Goal: Task Accomplishment & Management: Manage account settings

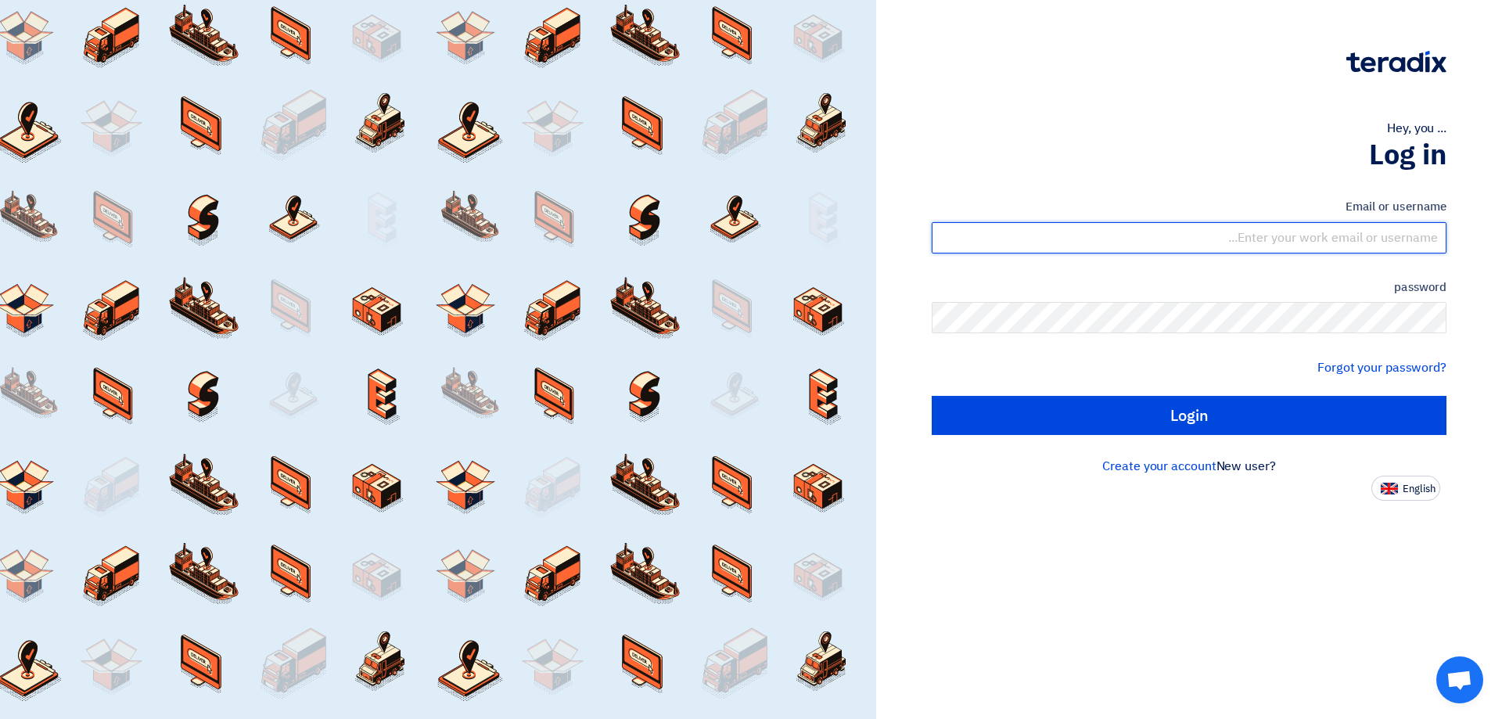
type input "[EMAIL_ADDRESS][DOMAIN_NAME]"
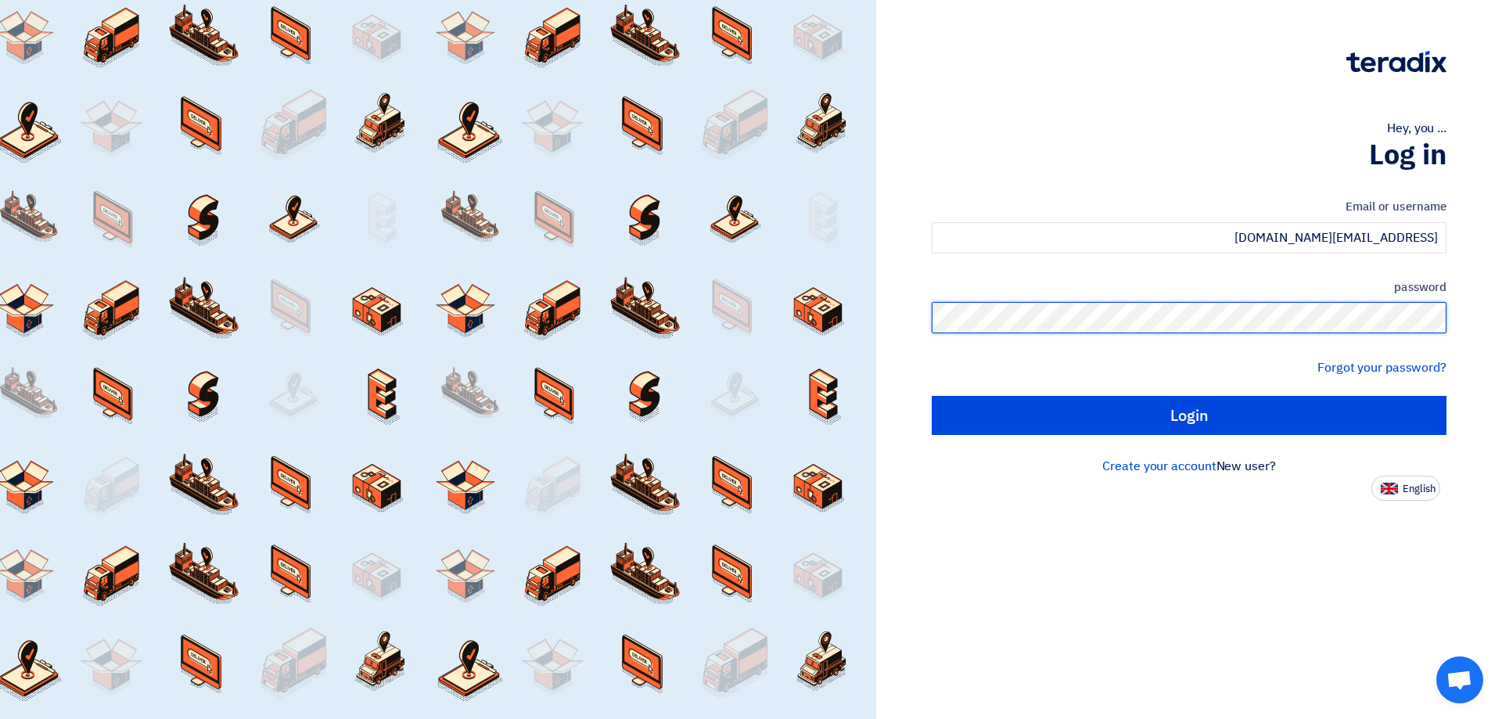
click at [1491, 324] on div "Hey, you ... Log in Email or username [EMAIL_ADDRESS][DOMAIN_NAME] password For…" at bounding box center [1189, 359] width 626 height 719
click at [1462, 319] on div "Hey, you ... Log in Email or username [EMAIL_ADDRESS][DOMAIN_NAME] password For…" at bounding box center [1189, 250] width 602 height 501
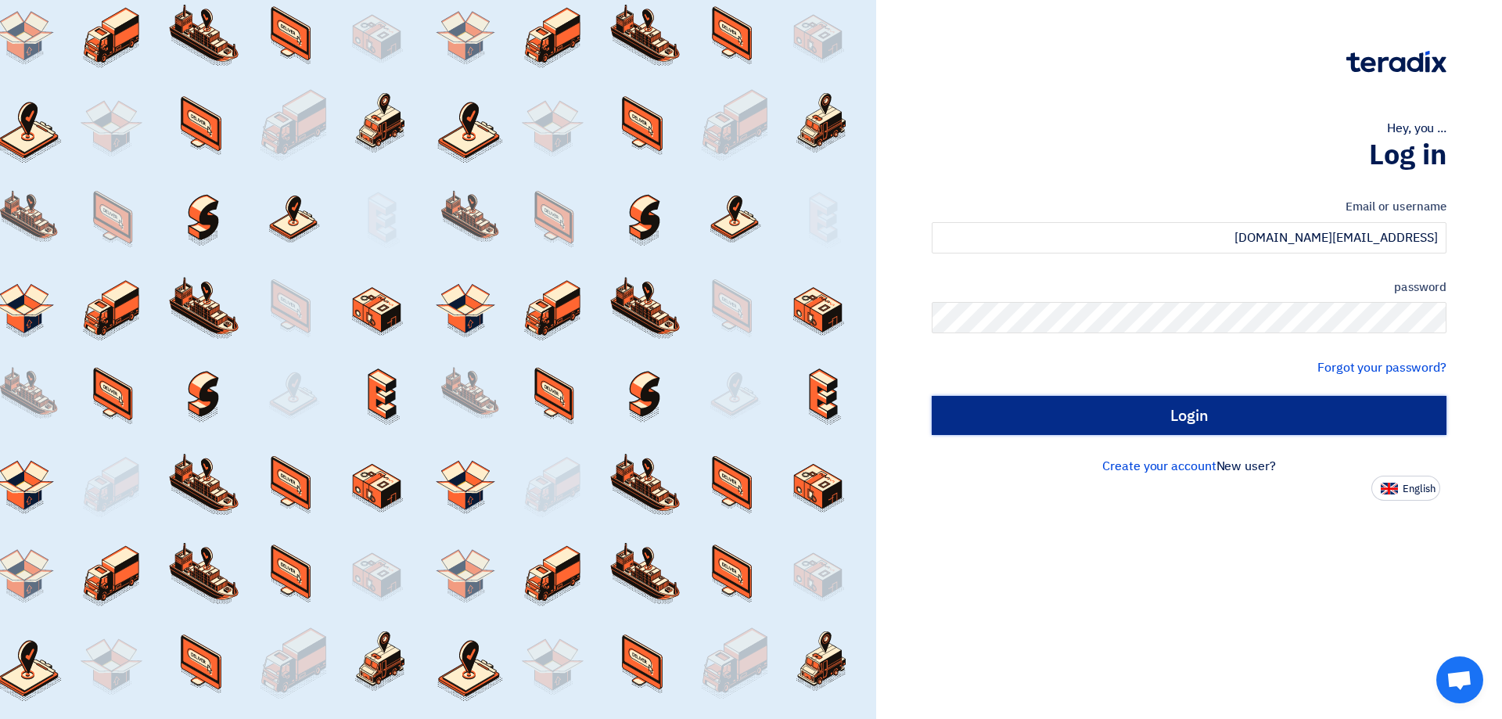
click at [1137, 407] on input "Login" at bounding box center [1188, 415] width 515 height 39
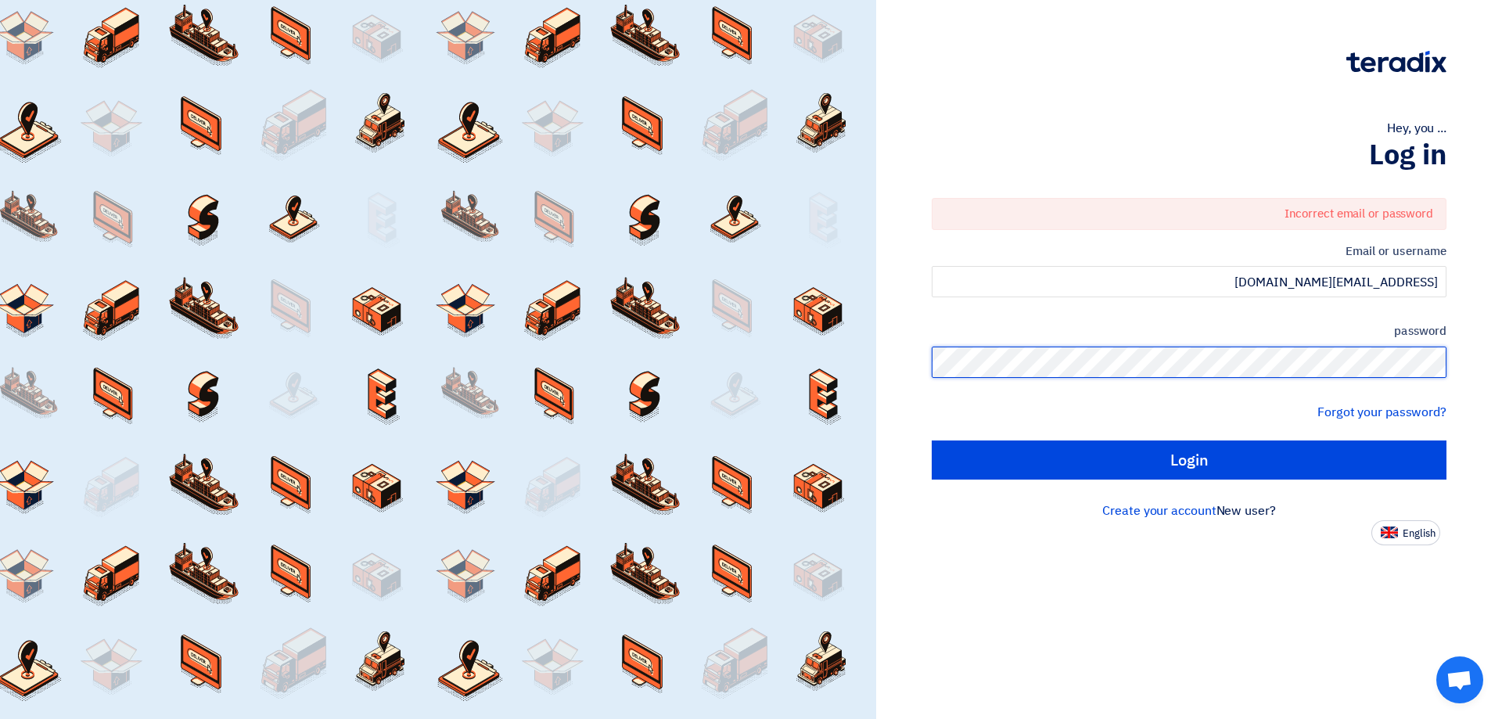
click at [1501, 350] on div "Hey, you ... Log in Incorrect email or password Email or username [EMAIL_ADDRES…" at bounding box center [1189, 359] width 626 height 719
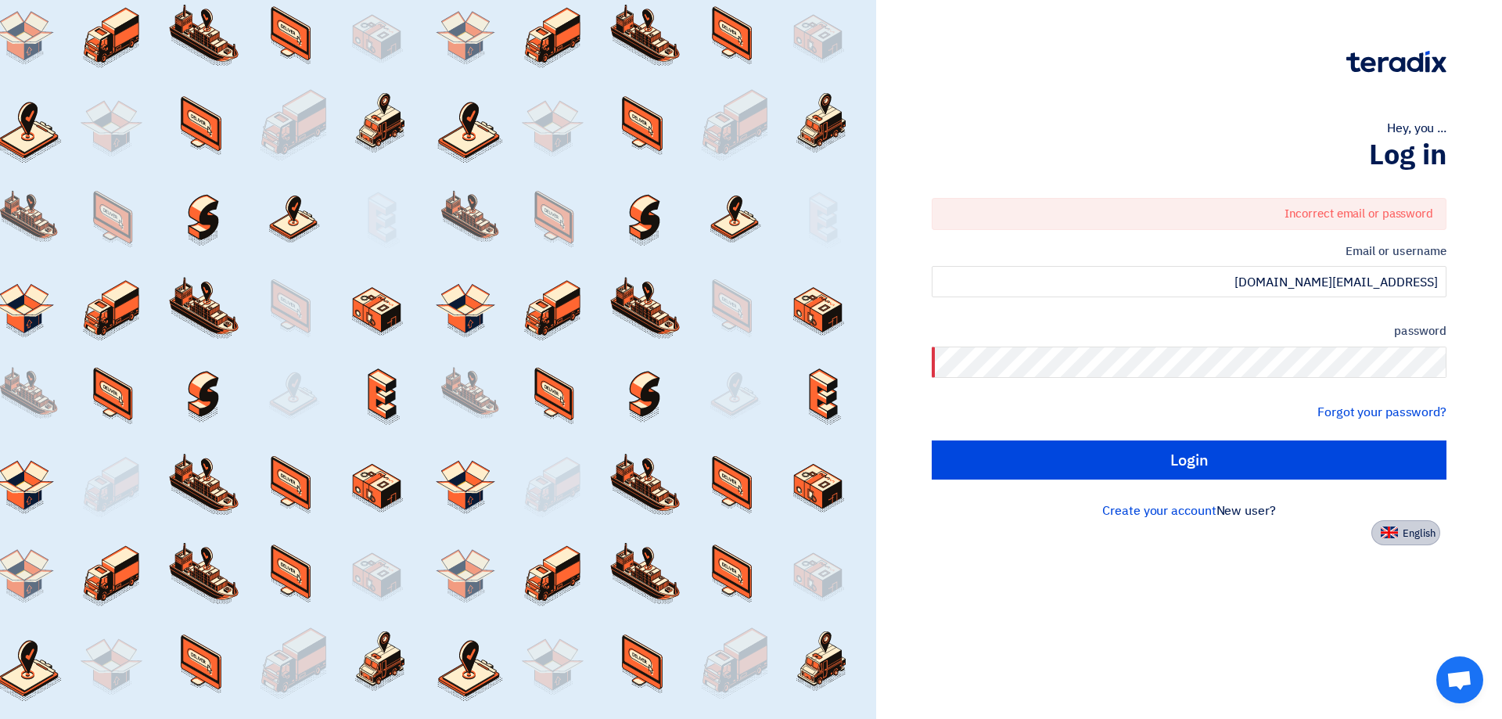
click at [1386, 529] on img at bounding box center [1388, 532] width 17 height 12
type input "Sign in"
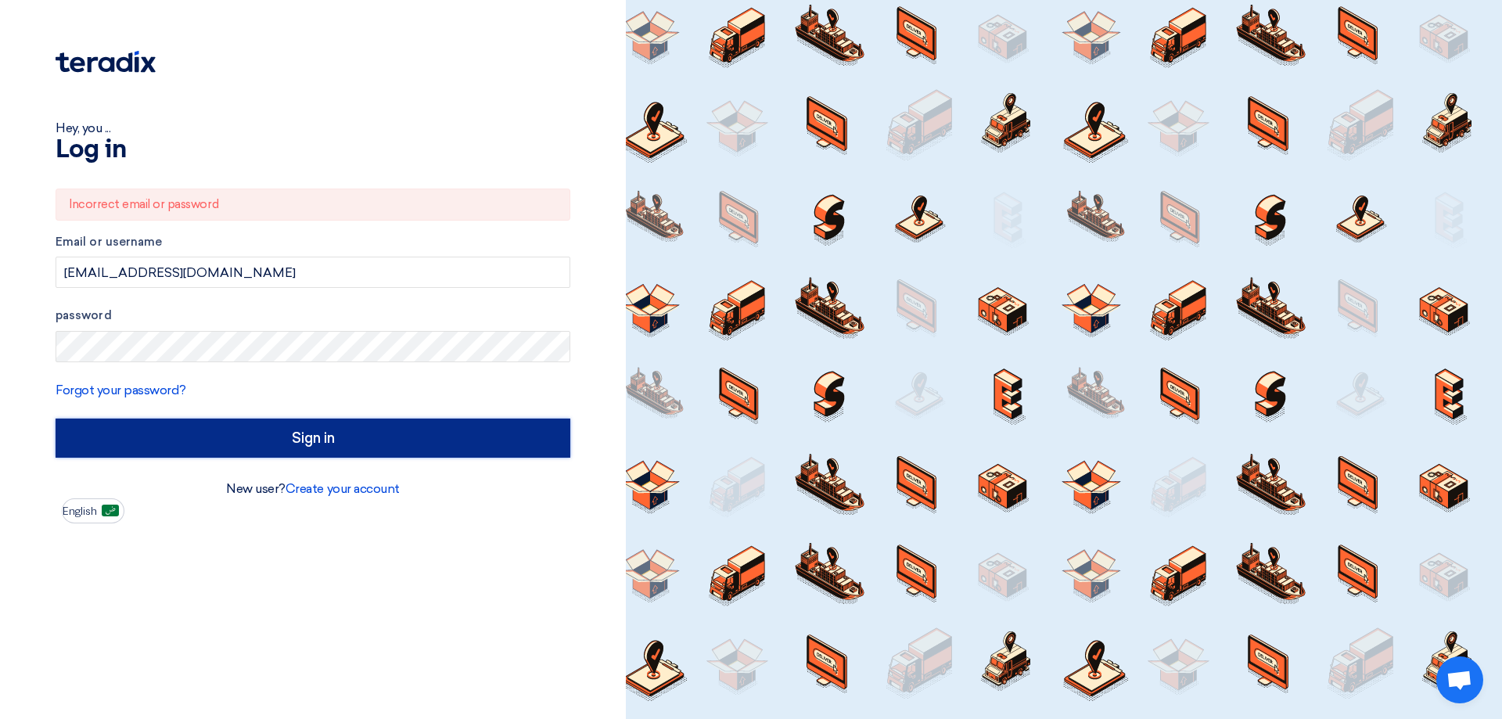
click at [106, 441] on input "Sign in" at bounding box center [313, 437] width 515 height 39
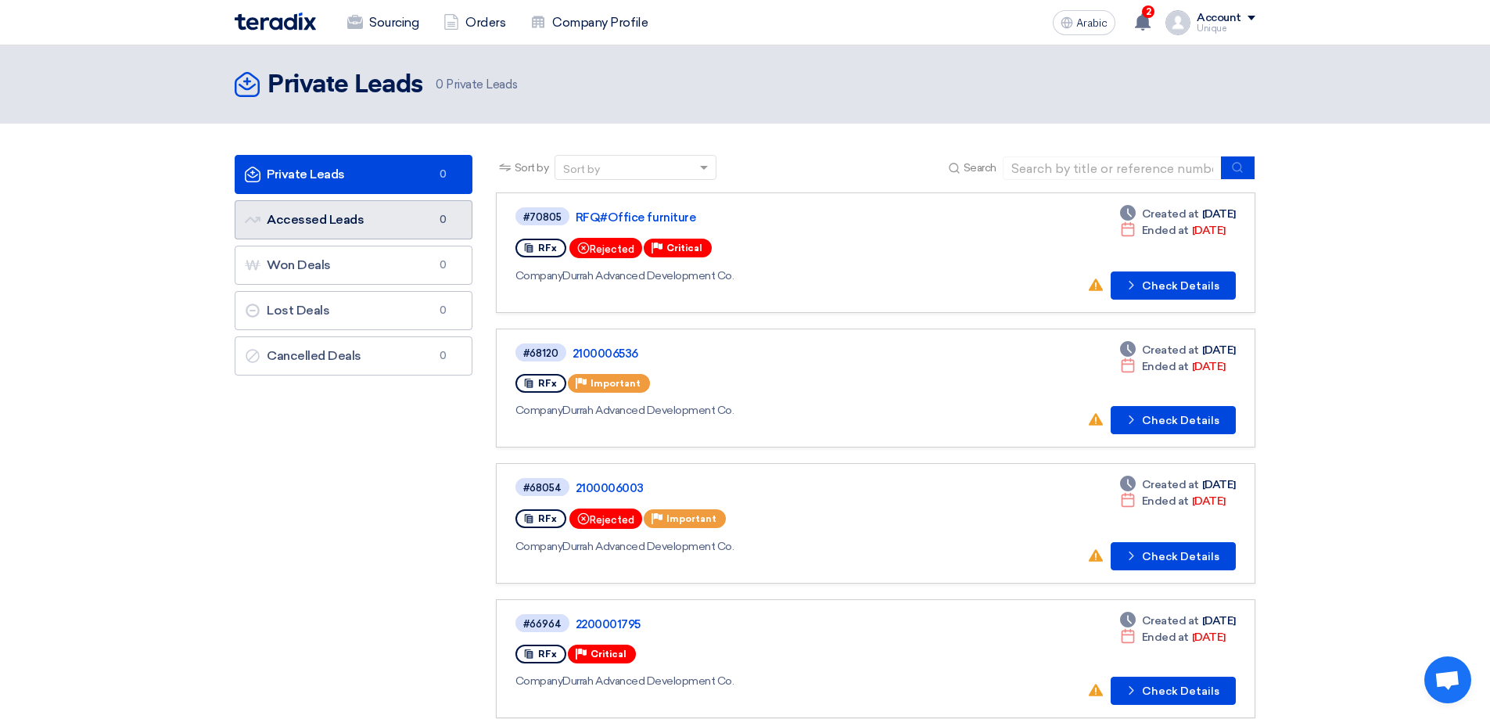
click at [303, 227] on link "Accessed Leads Accessed Leads 0" at bounding box center [354, 219] width 238 height 39
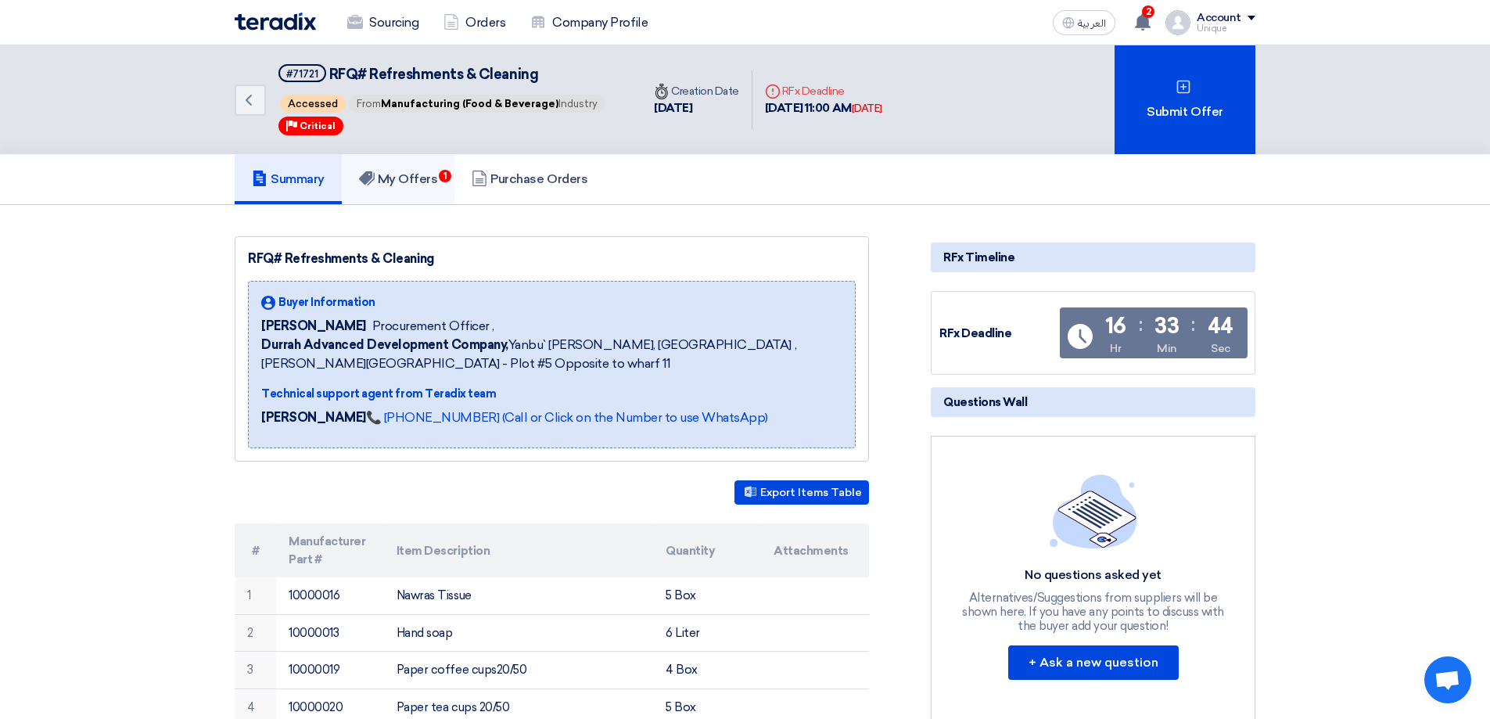
click at [410, 175] on h5 "My Offers 1" at bounding box center [398, 179] width 79 height 16
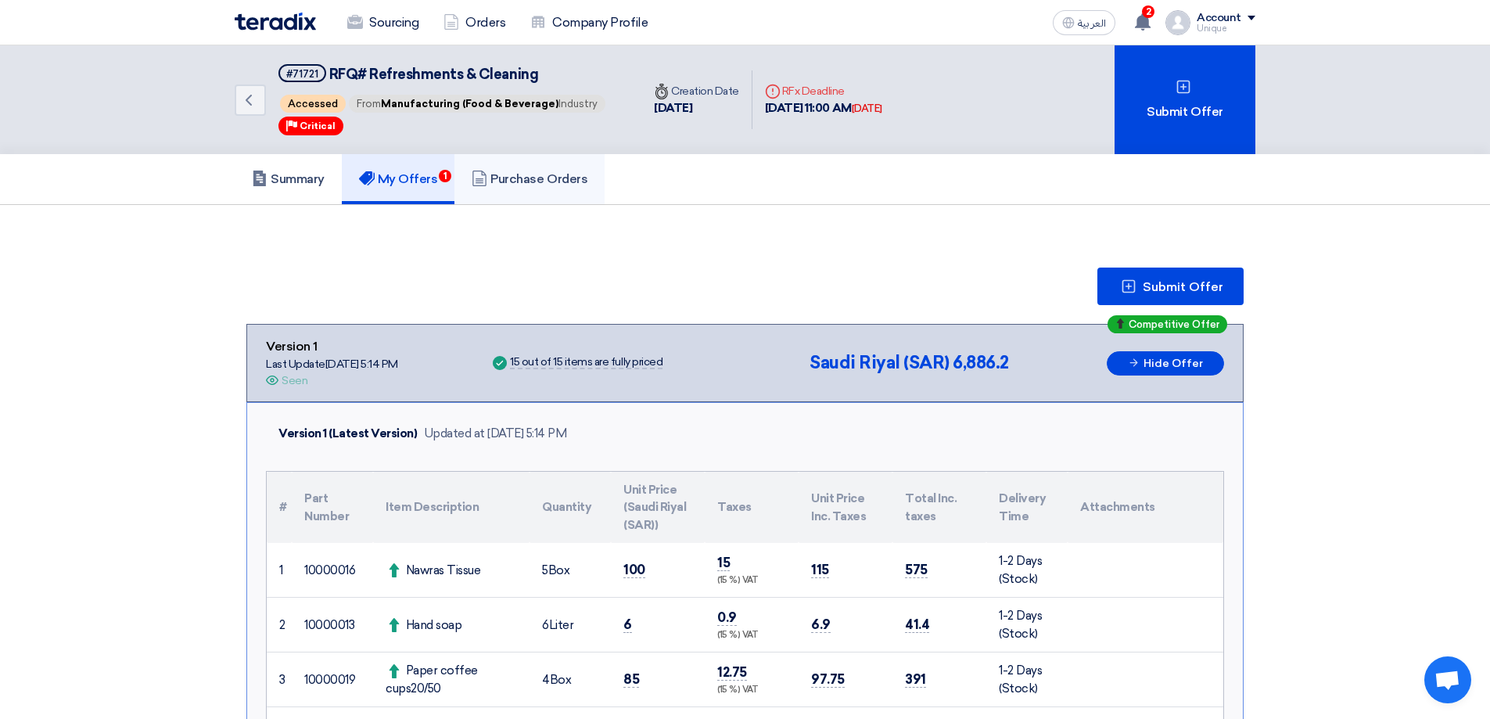
click at [517, 198] on link "Purchase Orders" at bounding box center [529, 179] width 150 height 50
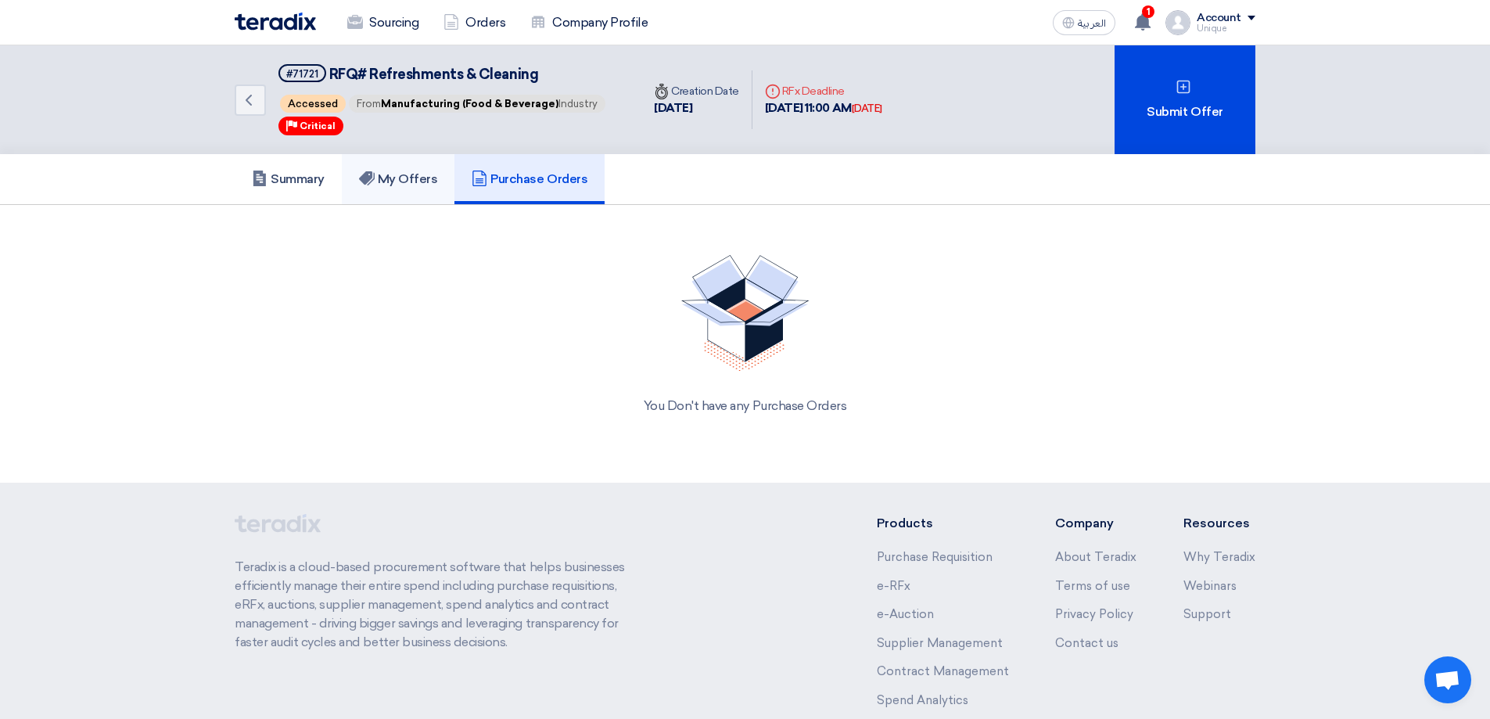
click at [448, 181] on link "My Offers" at bounding box center [398, 179] width 113 height 50
